Goal: Task Accomplishment & Management: Use online tool/utility

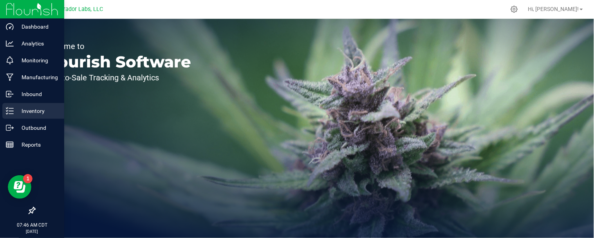
click at [22, 112] on p "Inventory" at bounding box center [37, 110] width 47 height 9
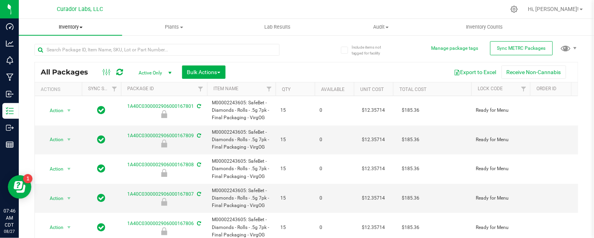
click at [84, 27] on span "Inventory" at bounding box center [70, 27] width 103 height 7
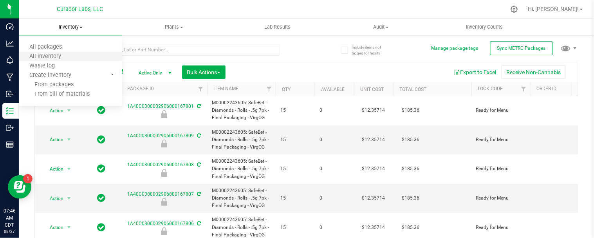
click at [73, 56] on li "All inventory" at bounding box center [70, 56] width 103 height 9
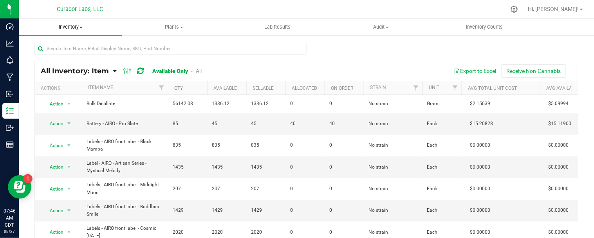
click at [80, 25] on span "Inventory" at bounding box center [70, 27] width 103 height 7
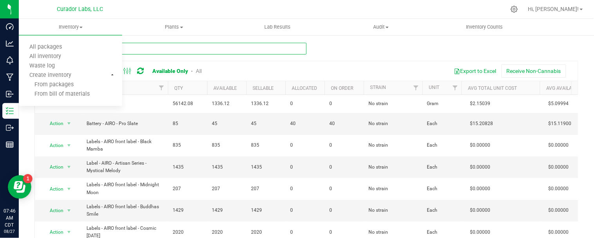
click at [210, 49] on input "text" at bounding box center [170, 49] width 272 height 12
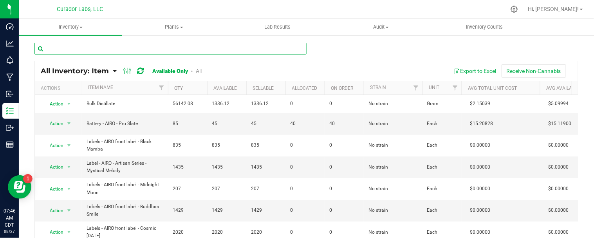
paste input "Parchment Paper - Pre-Folded - 8 x 16"
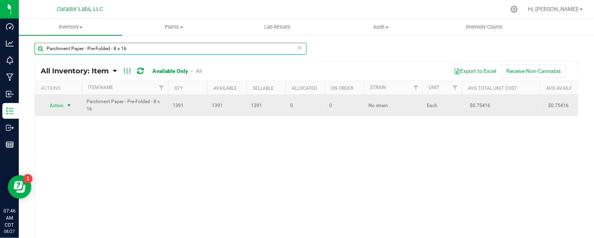
type input "Parchment Paper - Pre-Folded - 8 x 16"
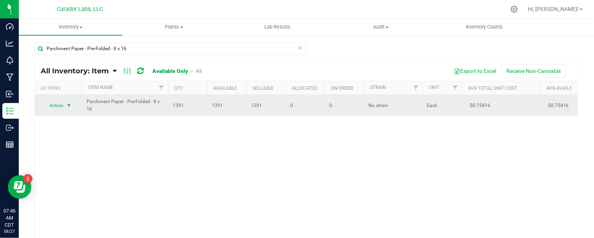
click at [67, 107] on span "select" at bounding box center [69, 105] width 6 height 6
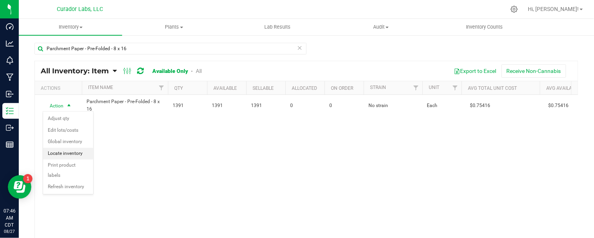
click at [71, 154] on li "Locate inventory" at bounding box center [68, 154] width 50 height 12
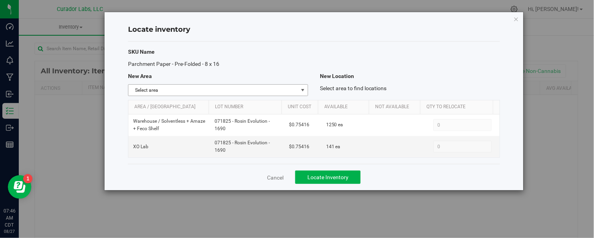
click at [303, 89] on span "select" at bounding box center [303, 90] width 6 height 6
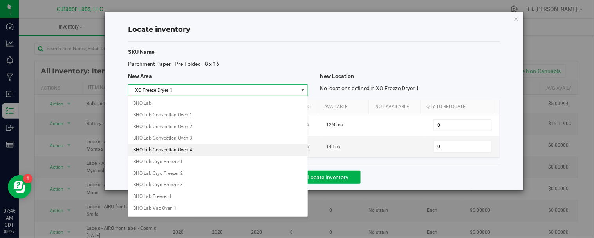
scroll to position [633, 0]
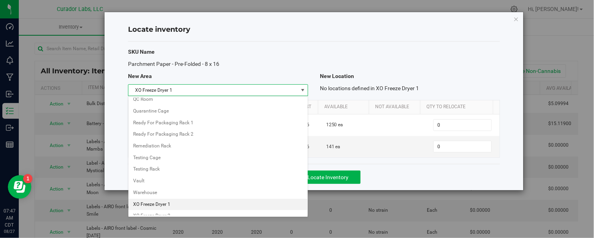
click at [171, 210] on li "XO Freeze Dryer 1" at bounding box center [218, 205] width 179 height 12
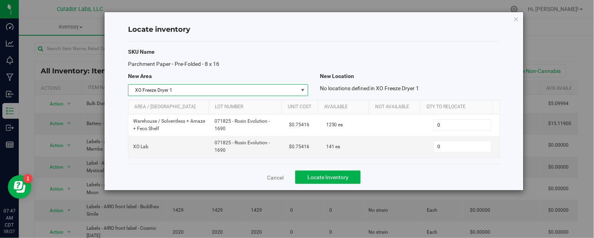
drag, startPoint x: 302, startPoint y: 88, endPoint x: 298, endPoint y: 89, distance: 4.2
click at [303, 88] on span "select" at bounding box center [303, 90] width 6 height 6
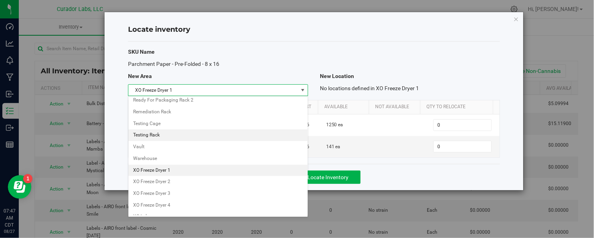
scroll to position [750, 0]
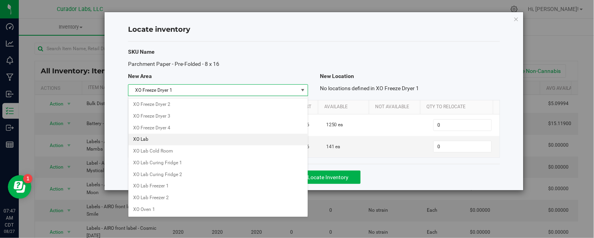
click at [153, 141] on li "XO Lab" at bounding box center [218, 140] width 179 height 12
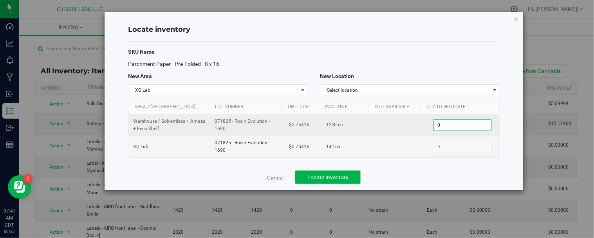
click at [452, 123] on span "0 0" at bounding box center [463, 125] width 58 height 12
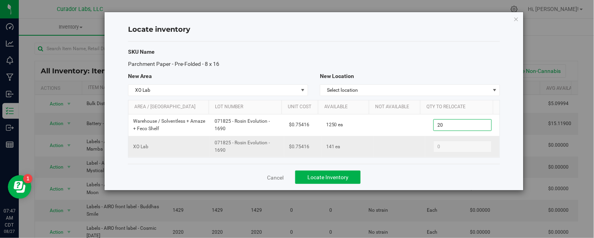
type input "200"
click at [437, 173] on div "Cancel Locate Inventory" at bounding box center [314, 177] width 372 height 26
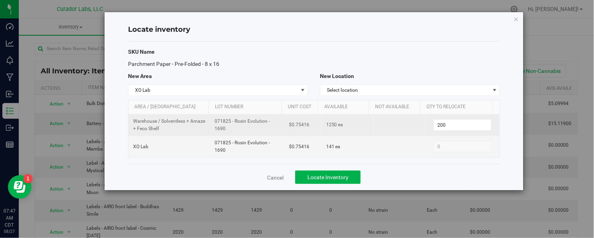
drag, startPoint x: 214, startPoint y: 121, endPoint x: 236, endPoint y: 126, distance: 22.4
click at [236, 126] on span "071825 - Rosin Evolution - 1690" at bounding box center [247, 125] width 65 height 15
copy span "071825 - Rosin Evolution - 1690"
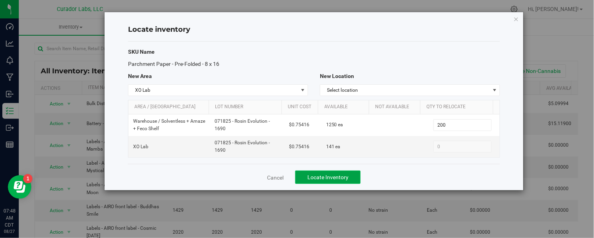
click at [330, 183] on button "Locate Inventory" at bounding box center [327, 176] width 65 height 13
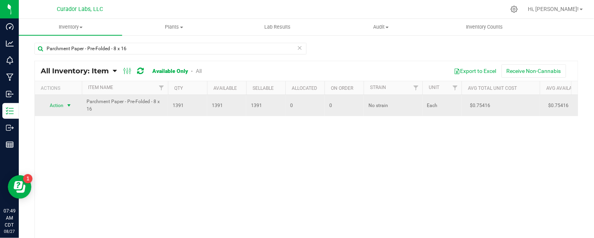
click at [72, 104] on span "select" at bounding box center [69, 105] width 6 height 6
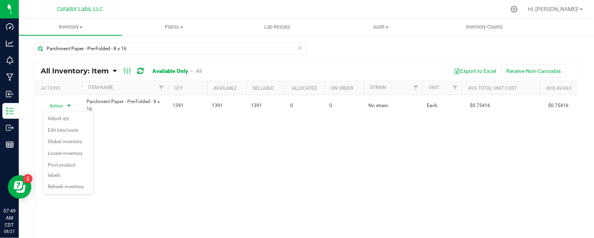
click at [257, 164] on div "Action Action Adjust qty Edit lots/costs Global inventory Locate inventory Prin…" at bounding box center [307, 170] width 544 height 150
